Goal: Navigation & Orientation: Understand site structure

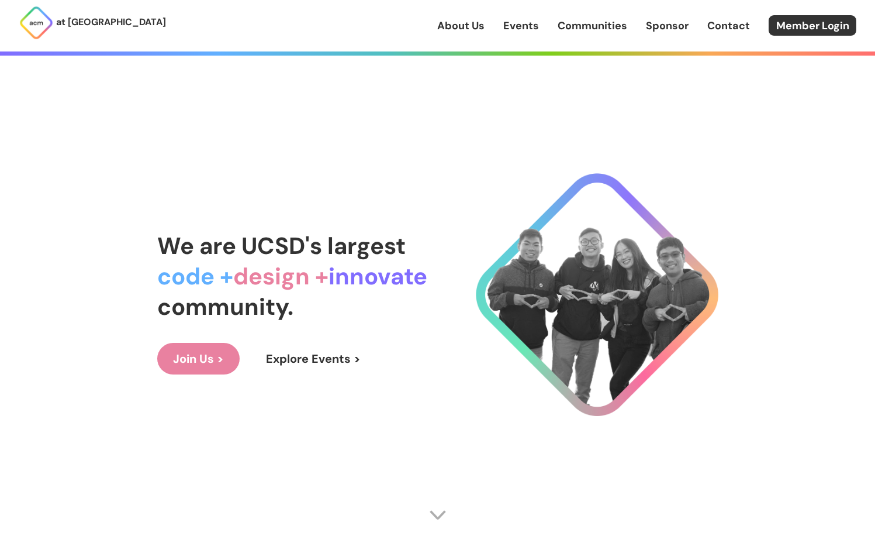
click at [530, 21] on link "Events" at bounding box center [522, 25] width 36 height 15
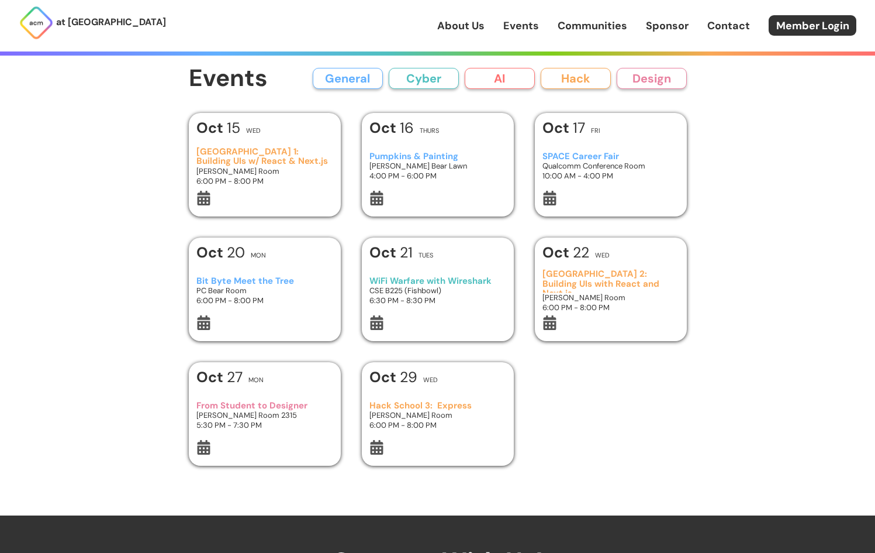
click at [375, 80] on button "General" at bounding box center [348, 78] width 70 height 21
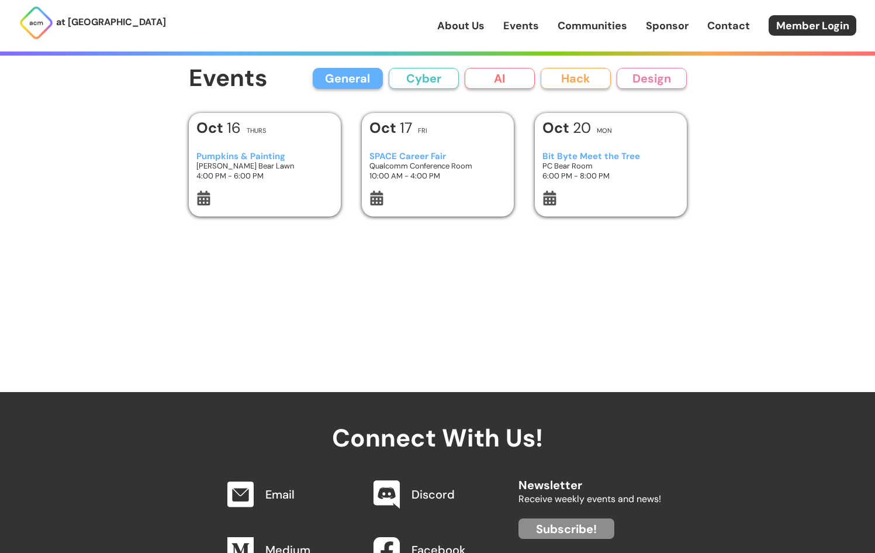
click at [427, 80] on button "Cyber" at bounding box center [424, 78] width 70 height 21
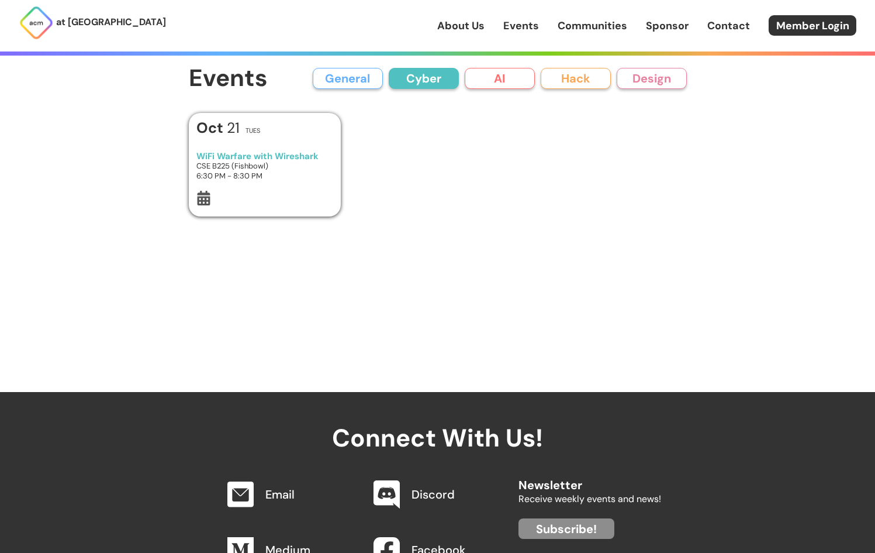
click at [483, 77] on button "AI" at bounding box center [500, 78] width 70 height 21
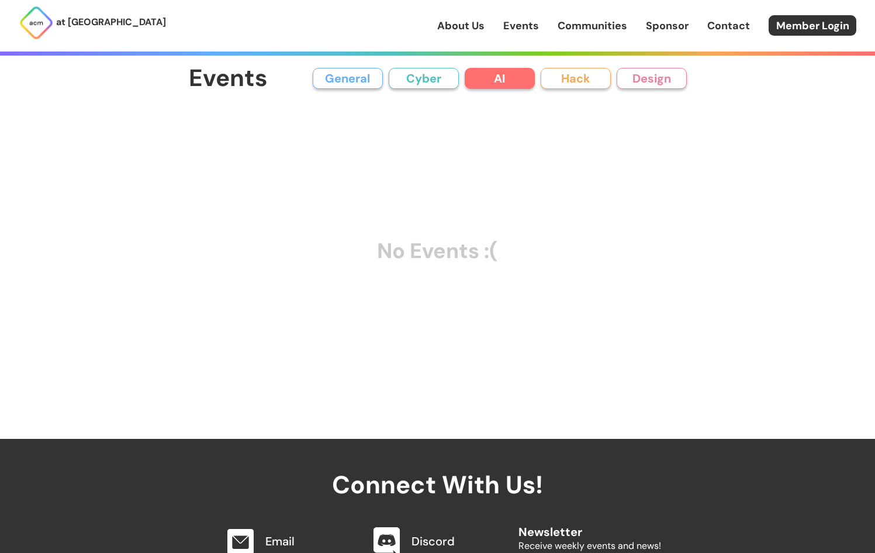
click at [606, 78] on button "Hack" at bounding box center [576, 78] width 70 height 21
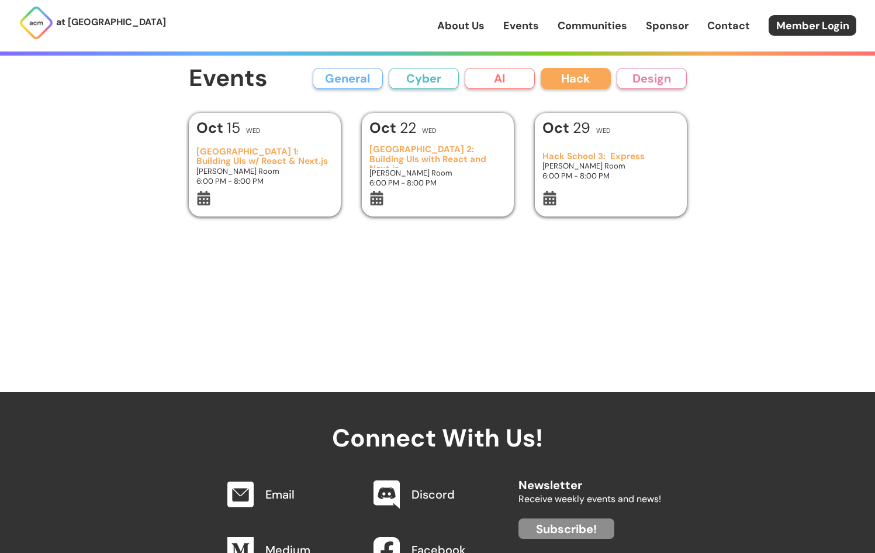
click at [653, 81] on button "Design" at bounding box center [652, 78] width 70 height 21
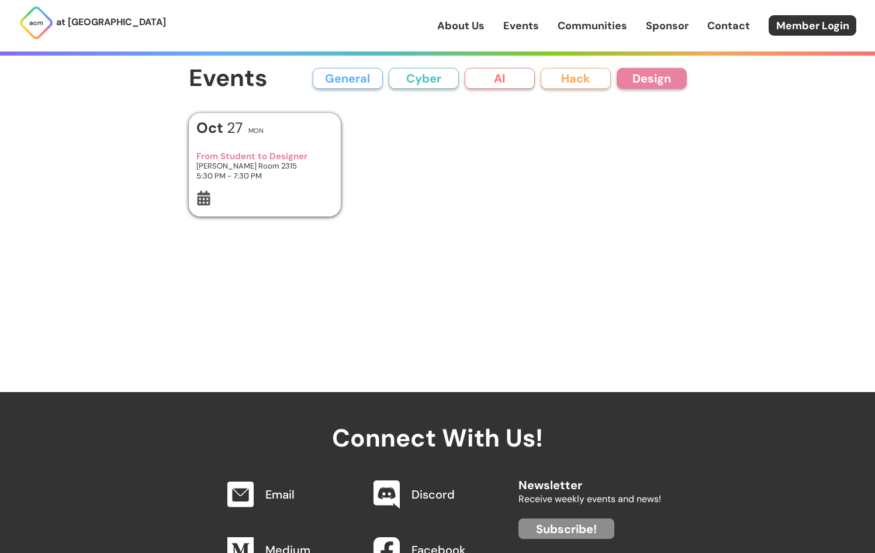
click at [347, 68] on button "General" at bounding box center [348, 78] width 70 height 21
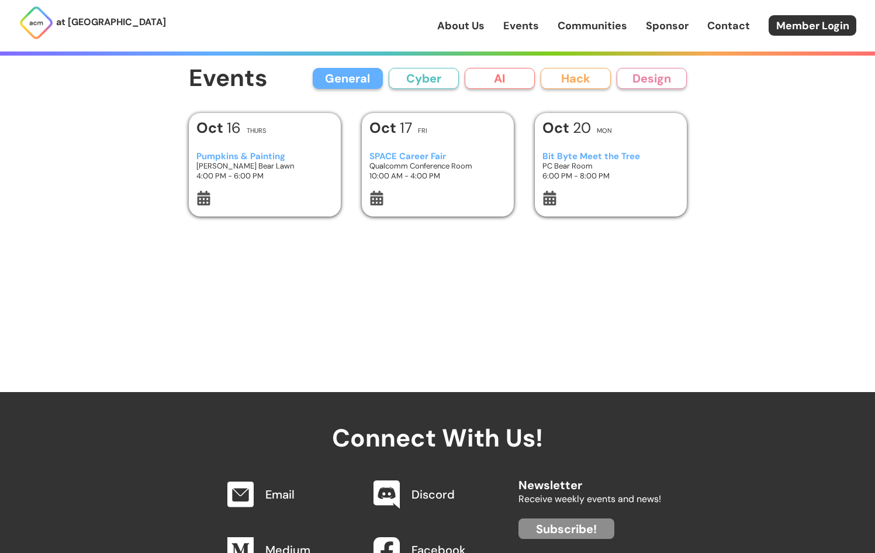
click at [518, 26] on link "Events" at bounding box center [522, 25] width 36 height 15
click at [529, 24] on link "Events" at bounding box center [522, 25] width 36 height 15
click at [590, 24] on link "Communities" at bounding box center [593, 25] width 70 height 15
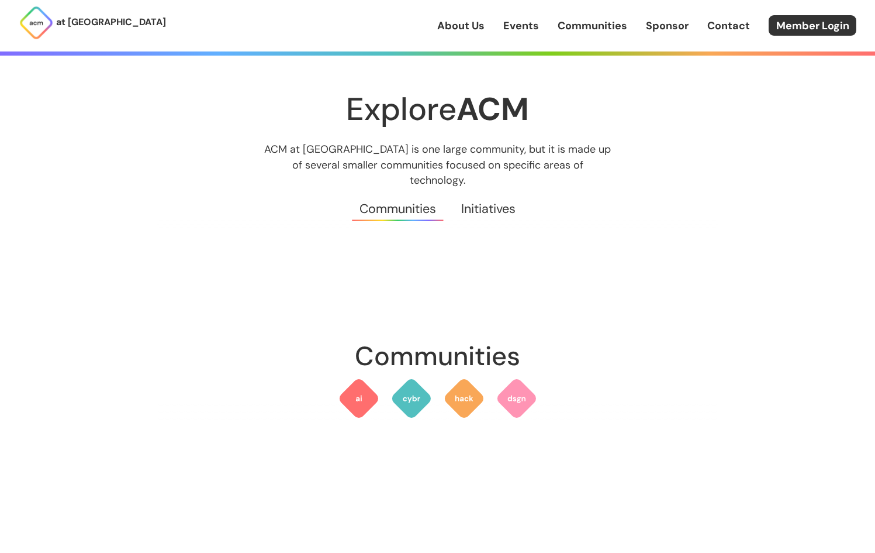
click at [501, 189] on link "Initiatives" at bounding box center [489, 209] width 80 height 42
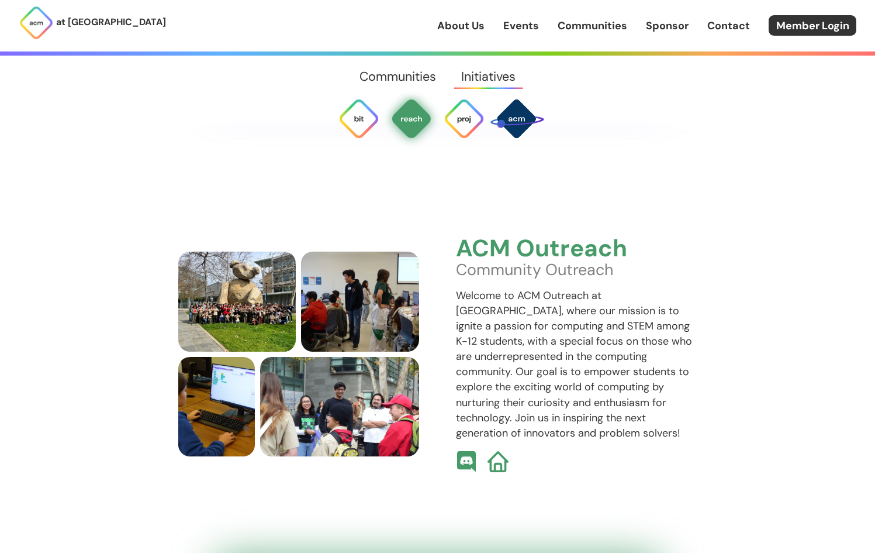
scroll to position [3023, 0]
